Goal: Use online tool/utility: Utilize a website feature to perform a specific function

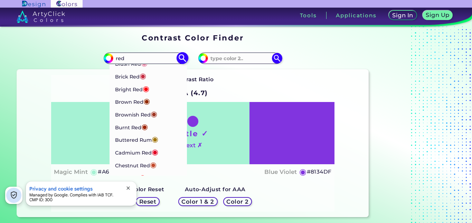
scroll to position [67, 0]
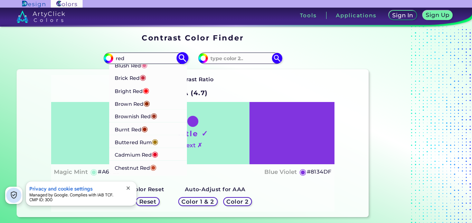
type input "red"
click at [152, 90] on li "Bright Red ◉" at bounding box center [148, 90] width 78 height 13
type input "#ff000d"
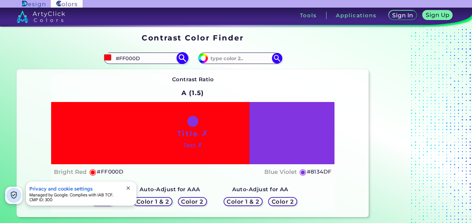
click at [165, 59] on input "#FF000D" at bounding box center [145, 58] width 64 height 9
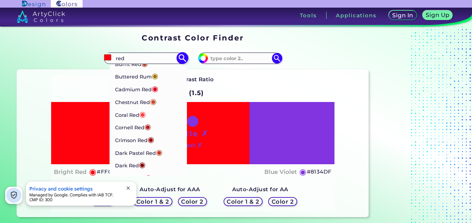
scroll to position [150, 0]
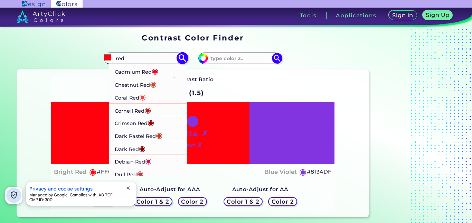
type input "red"
click at [162, 122] on li "Crimson Red ◉" at bounding box center [148, 122] width 78 height 13
type input "#990000"
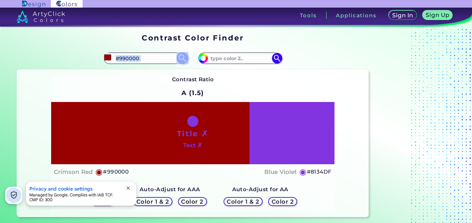
drag, startPoint x: 135, startPoint y: 64, endPoint x: 141, endPoint y: 57, distance: 8.6
click at [141, 57] on div "#990000 #990000 ArtyClick Cool Red ◉ ArtyClick Red ◉ ArtyClick Warm Red ◉ Bean …" at bounding box center [105, 58] width 176 height 22
click at [141, 57] on input "#990000" at bounding box center [145, 58] width 64 height 9
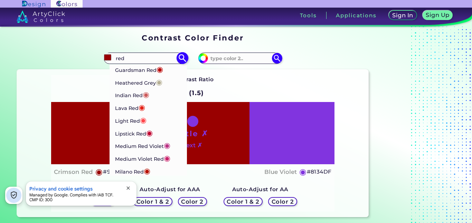
scroll to position [327, 0]
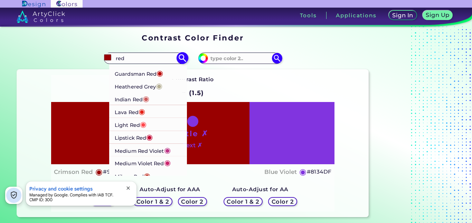
type input "red"
click at [156, 108] on li "Lava Red ◉" at bounding box center [148, 111] width 78 height 13
type input "#e42217"
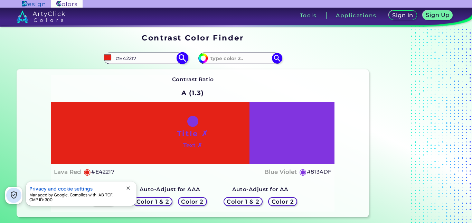
click at [169, 62] on input "#E42217" at bounding box center [145, 58] width 64 height 9
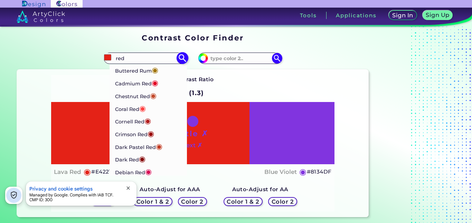
scroll to position [146, 0]
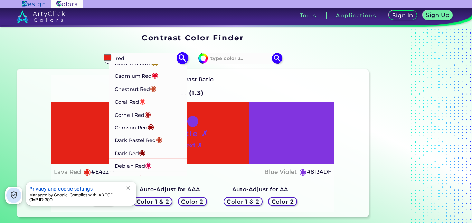
type input "red"
click at [155, 98] on li "Coral Red ◉" at bounding box center [148, 101] width 78 height 13
type input "#ff4040"
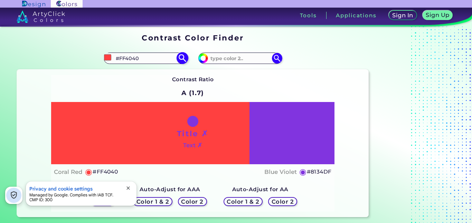
click at [156, 60] on input "#FF4040" at bounding box center [145, 58] width 64 height 9
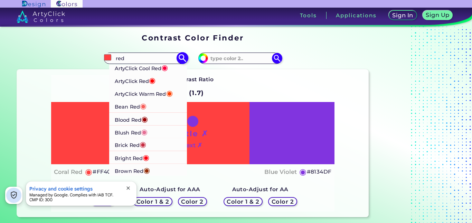
type input "red"
click at [153, 156] on li "Bright Red ◉" at bounding box center [148, 157] width 78 height 13
type input "#ff000d"
type input "#FF000D"
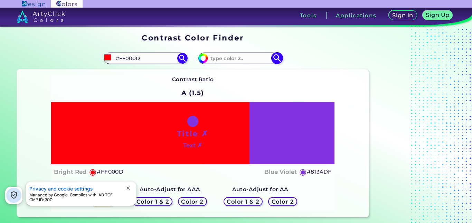
click at [245, 59] on input at bounding box center [240, 58] width 64 height 9
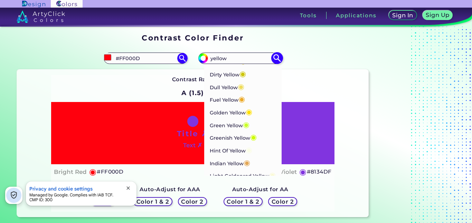
scroll to position [166, 0]
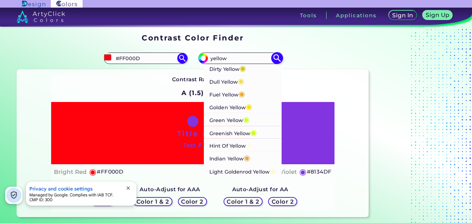
type input "yellow"
click at [254, 104] on li "Golden Yellow ◉" at bounding box center [243, 106] width 78 height 13
type input "#ffdf00"
type input "#FFDF00"
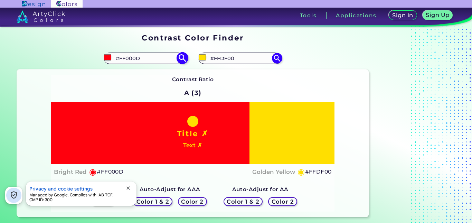
click at [161, 59] on input "#FF000D" at bounding box center [145, 58] width 64 height 9
type input "t"
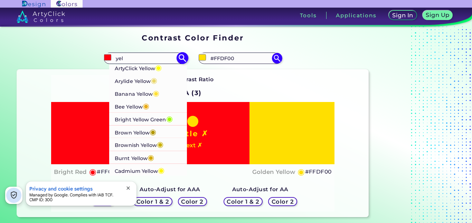
type input "yel"
click at [162, 72] on p "ArtyClick Yellow ◉" at bounding box center [138, 67] width 47 height 13
type input "#ffff00"
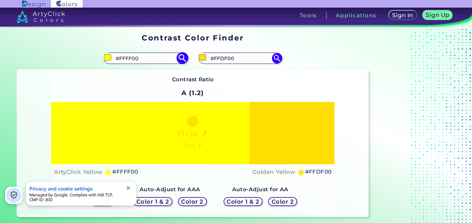
click at [149, 59] on input "#FFFF00" at bounding box center [145, 58] width 64 height 9
type input "bright red"
click at [158, 69] on li "Bright Red ◉" at bounding box center [148, 70] width 78 height 13
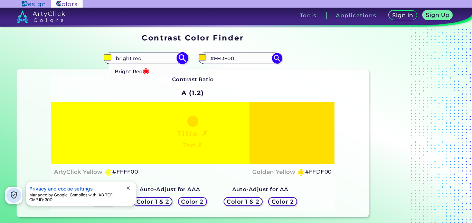
type input "#ff000d"
type input "#FF000D"
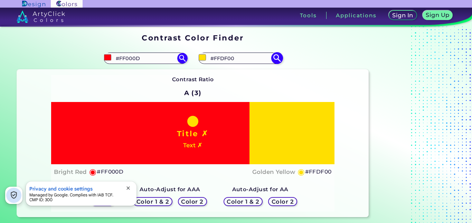
click at [235, 57] on input "#FFDF00" at bounding box center [240, 58] width 64 height 9
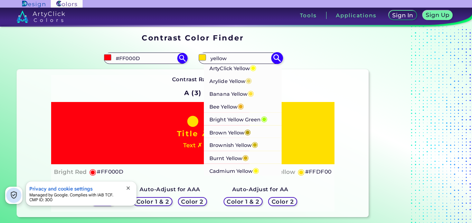
type input "yellow"
click at [258, 92] on li "Banana Yellow ◉" at bounding box center [243, 93] width 78 height 13
type input "#ffe135"
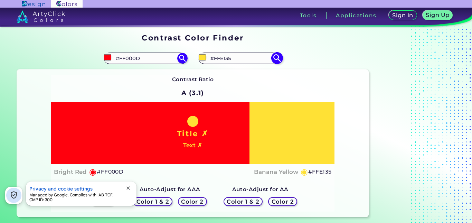
click at [231, 57] on input "#FFE135" at bounding box center [240, 58] width 64 height 9
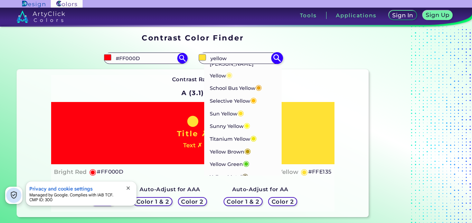
scroll to position [471, 0]
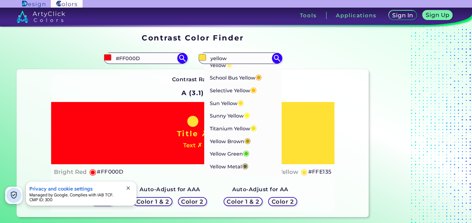
type input "yellow"
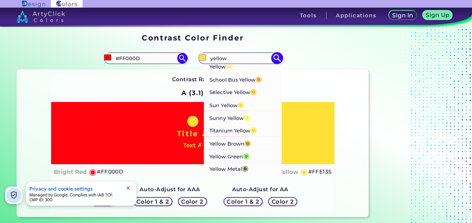
click at [262, 116] on li "Sunny Yellow ◉" at bounding box center [243, 117] width 78 height 13
type input "#fff917"
type input "#FFF917"
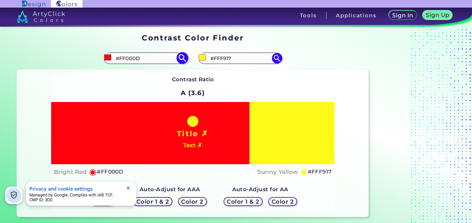
click at [153, 58] on input "#FF000D" at bounding box center [145, 58] width 64 height 9
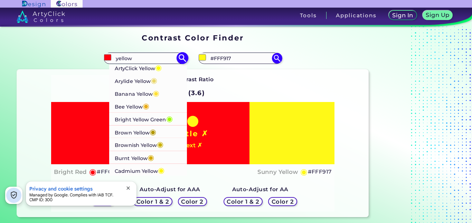
type input "yellow"
click at [170, 68] on li "ArtyClick Yellow ◉" at bounding box center [148, 67] width 78 height 13
type input "#ffff00"
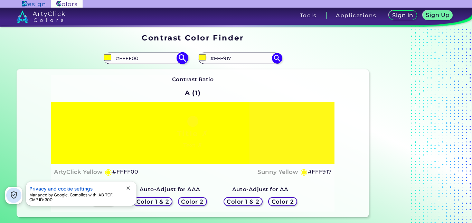
click at [151, 60] on input "#FFFF00" at bounding box center [145, 58] width 64 height 9
type input "golden ye"
click at [154, 73] on span "◉" at bounding box center [154, 70] width 7 height 9
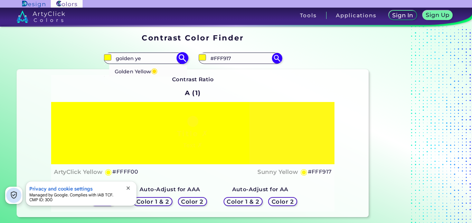
type input "#ffdf00"
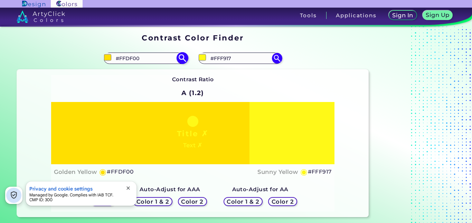
click at [153, 62] on input "#FFDF00" at bounding box center [145, 58] width 64 height 9
type input "bright red"
click at [153, 72] on li "Bright Red ◉" at bounding box center [148, 70] width 78 height 13
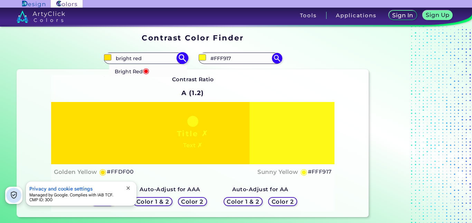
type input "#ff000d"
type input "#FF000D"
